Goal: Task Accomplishment & Management: Use online tool/utility

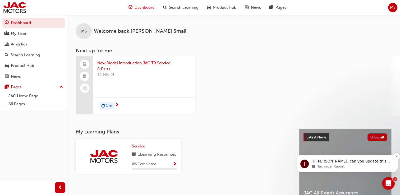
click at [369, 159] on span "Hi [PERSON_NAME], can you update this case please" at bounding box center [351, 164] width 79 height 10
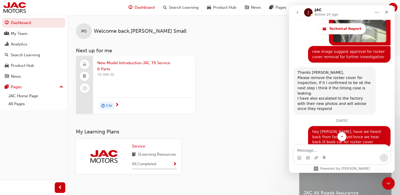
scroll to position [1727, 0]
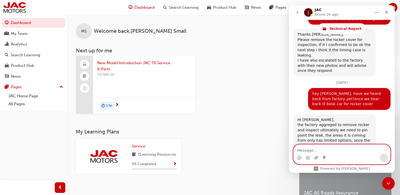
click at [317, 156] on icon "Upload attachment" at bounding box center [316, 158] width 4 height 4
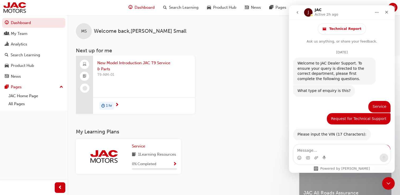
scroll to position [1, 0]
